Goal: Transaction & Acquisition: Book appointment/travel/reservation

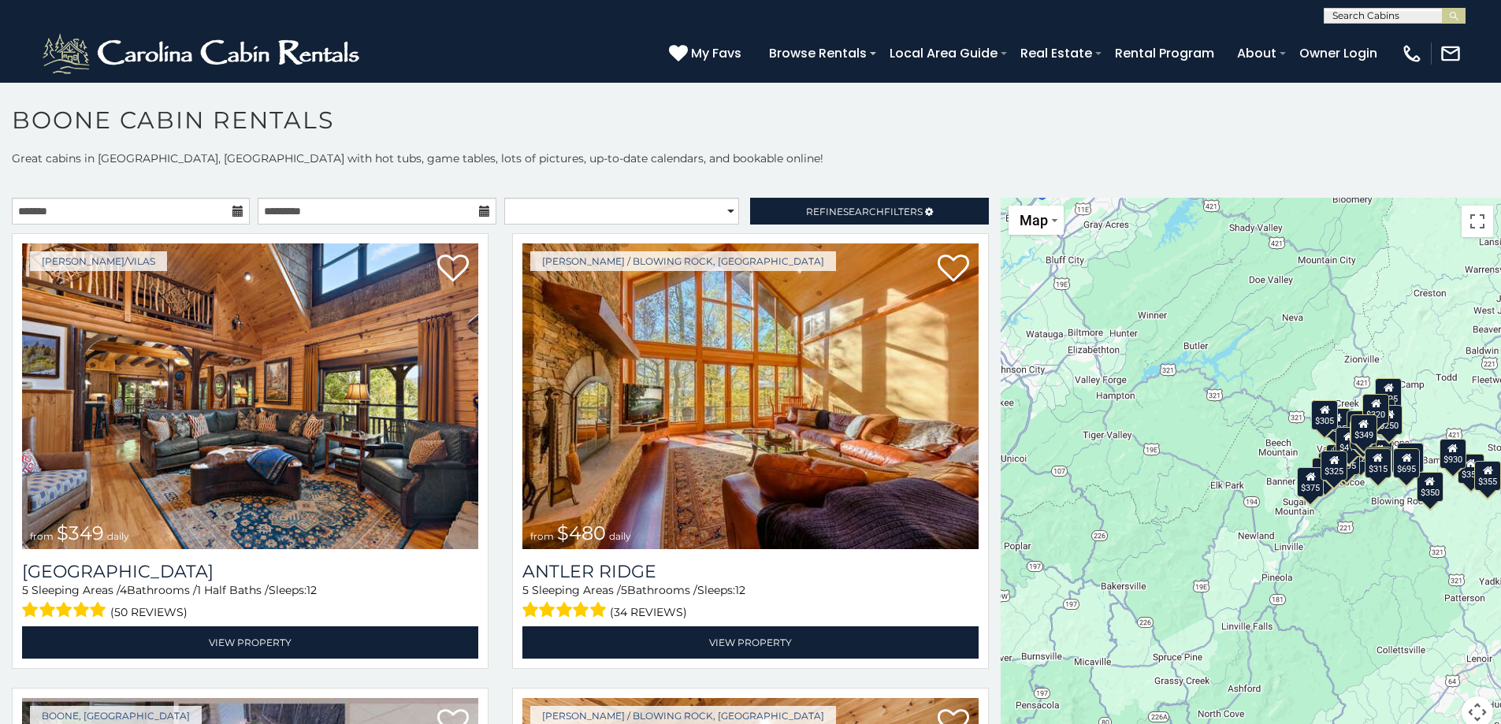
click at [232, 206] on icon at bounding box center [237, 211] width 11 height 11
click at [236, 214] on icon at bounding box center [237, 211] width 11 height 11
click at [232, 209] on icon at bounding box center [237, 211] width 11 height 11
click at [177, 208] on input "text" at bounding box center [131, 211] width 238 height 27
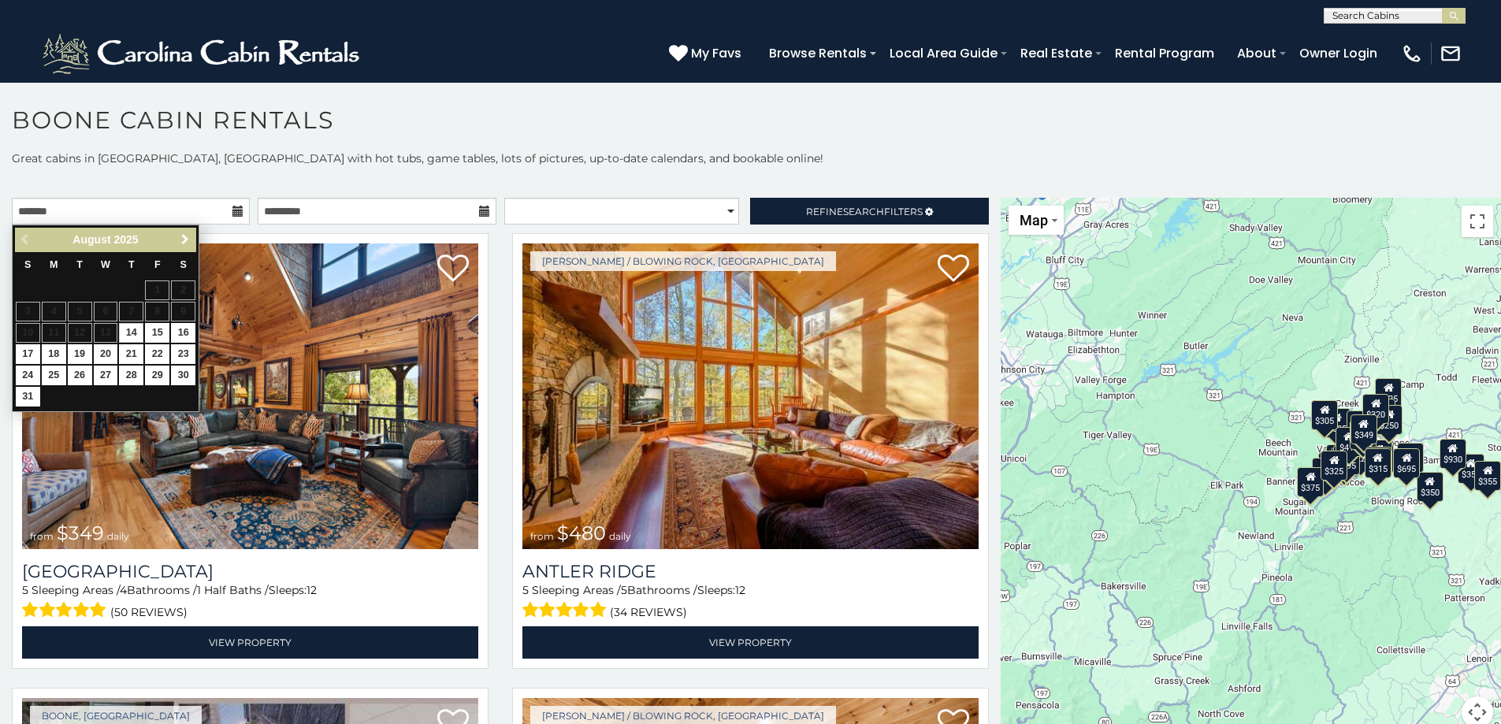
click at [189, 239] on span "Next" at bounding box center [185, 239] width 13 height 13
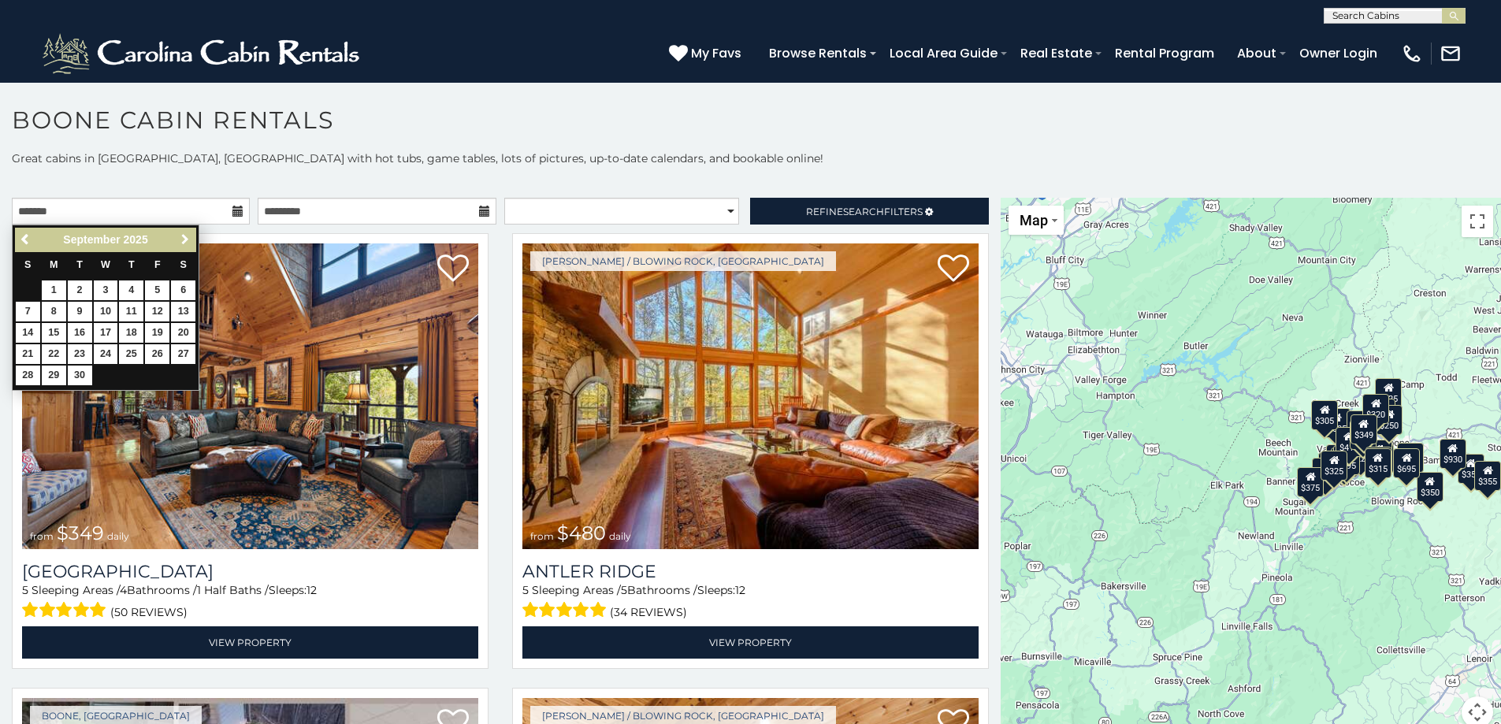
click at [189, 239] on span "Next" at bounding box center [185, 239] width 13 height 13
click at [184, 239] on span "Next" at bounding box center [185, 239] width 13 height 13
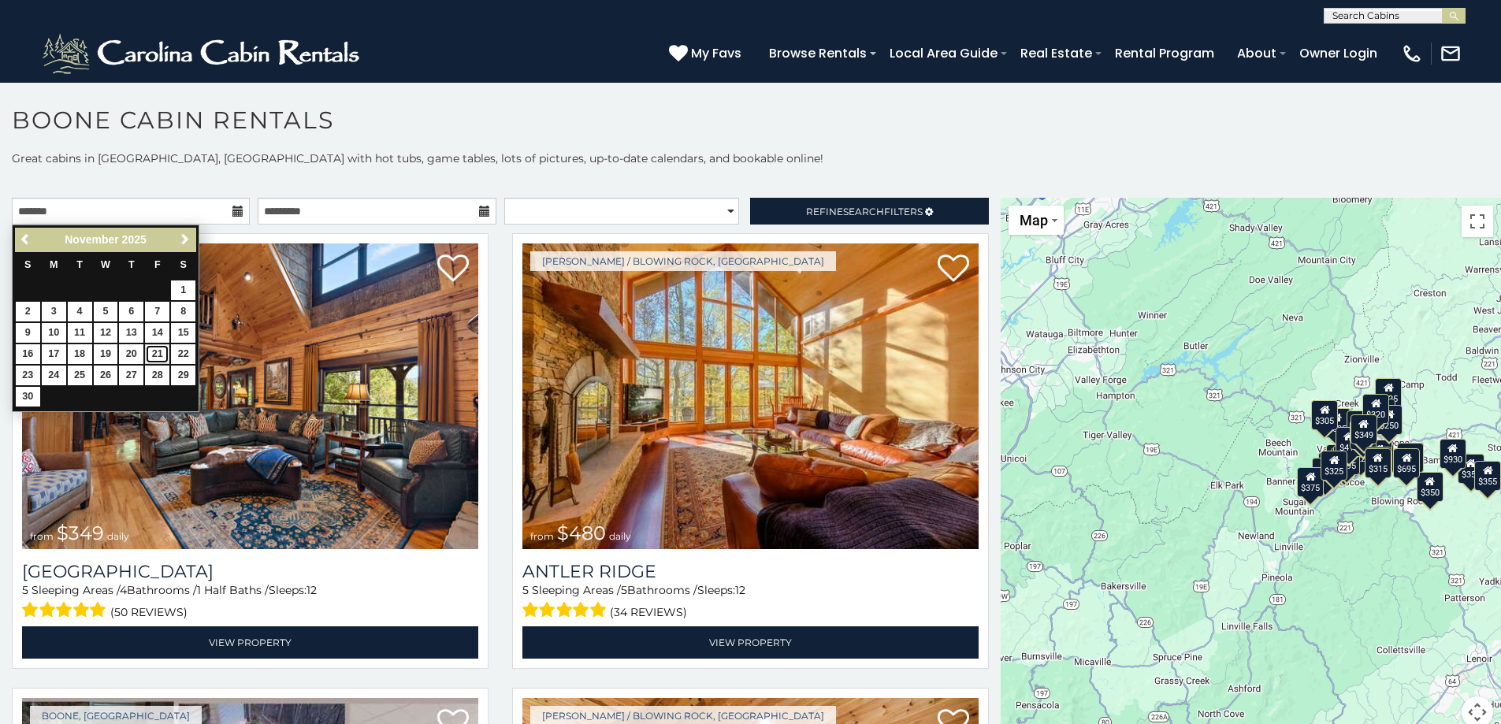
click at [156, 355] on link "21" at bounding box center [157, 354] width 24 height 20
type input "**********"
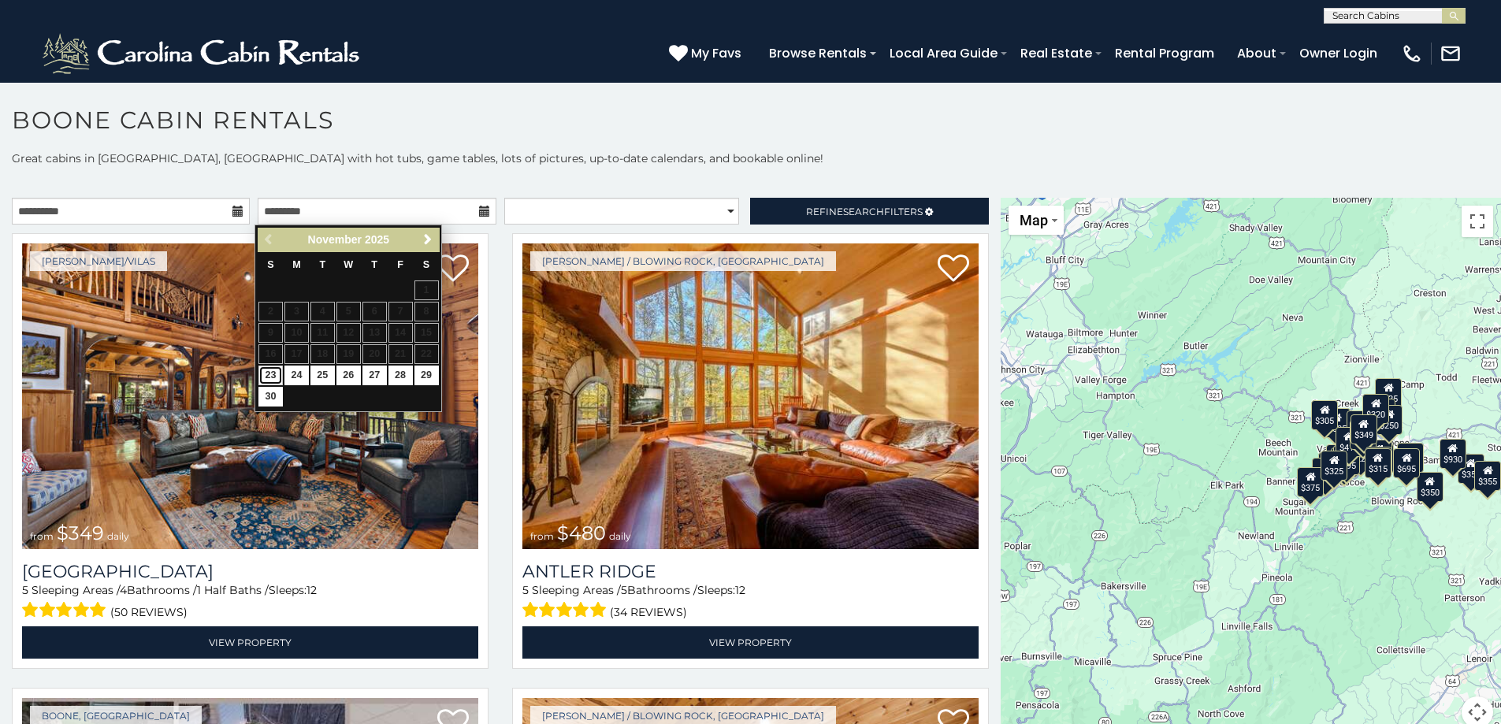
click at [273, 371] on link "23" at bounding box center [270, 376] width 24 height 20
type input "**********"
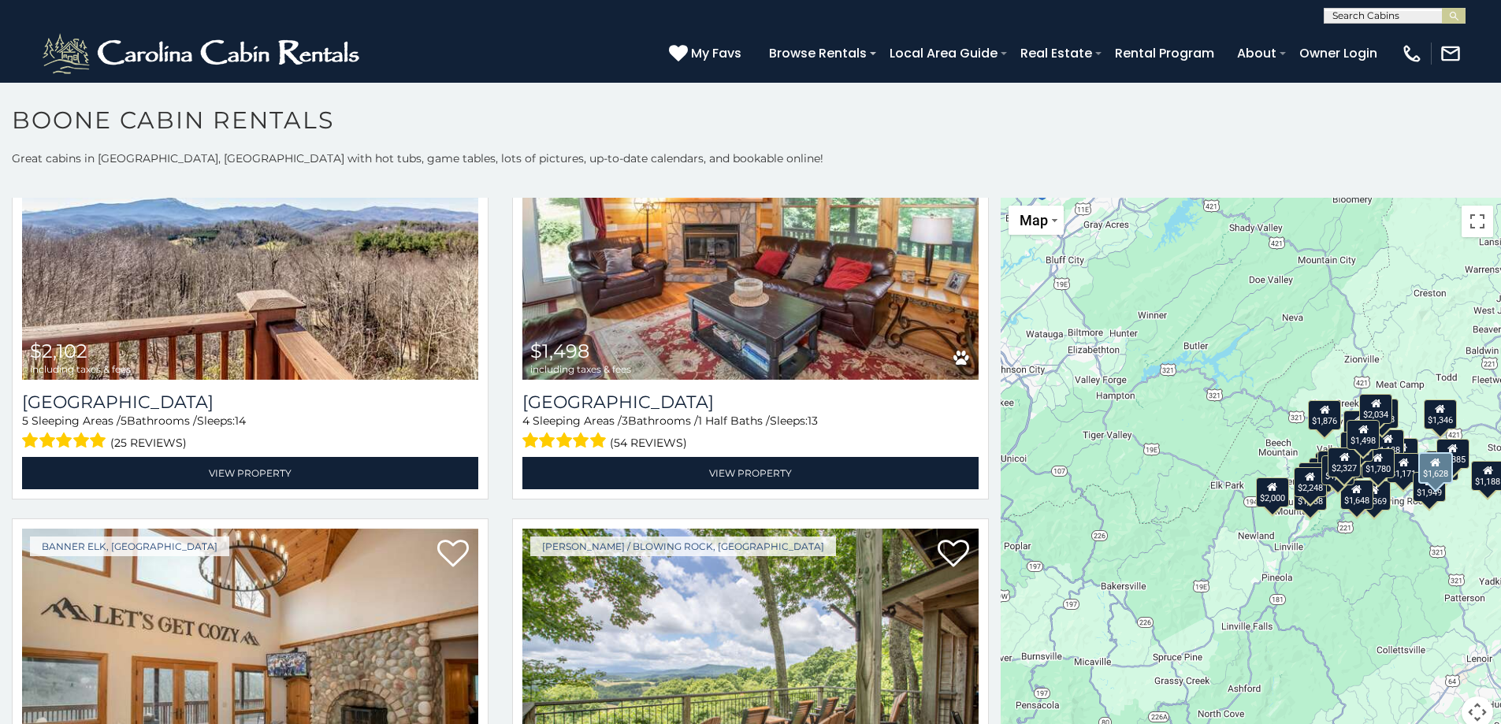
scroll to position [2679, 0]
